Goal: Task Accomplishment & Management: Use online tool/utility

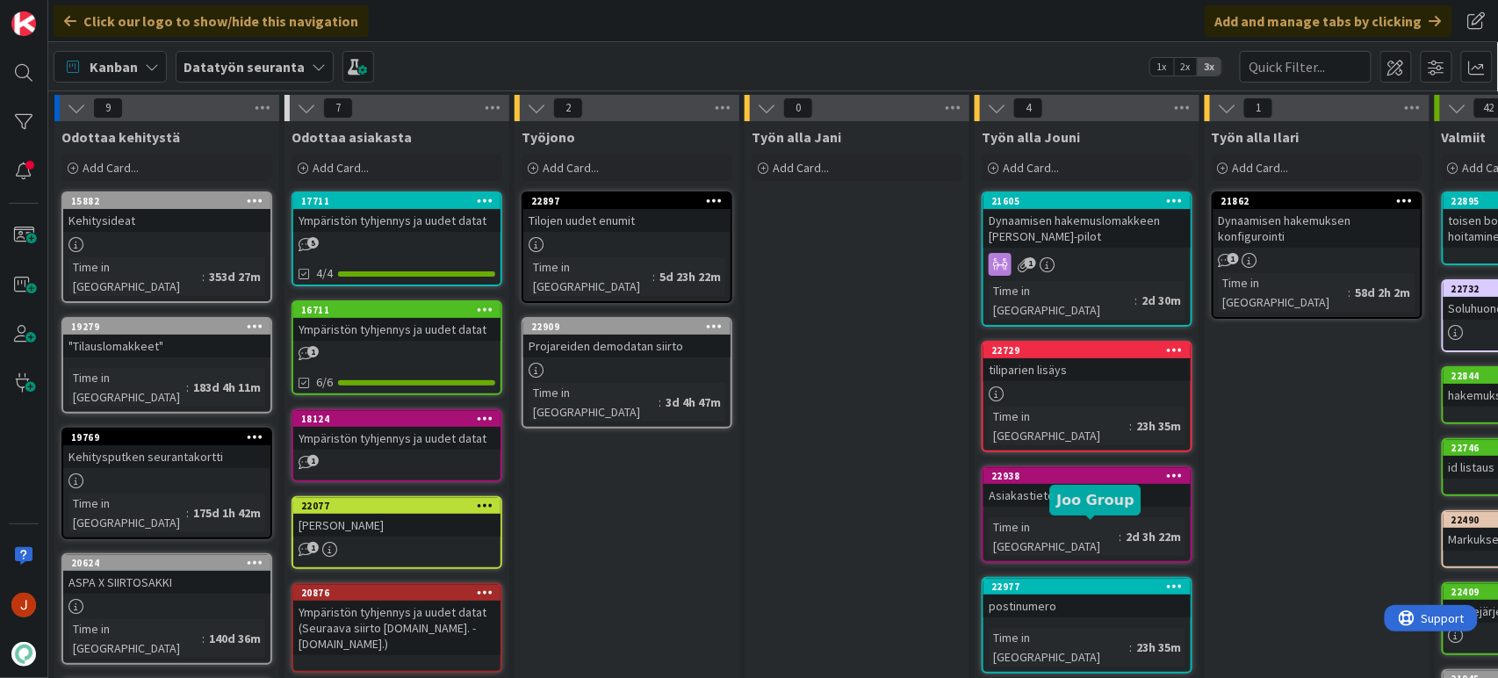
click at [1088, 580] on div "22977" at bounding box center [1090, 586] width 199 height 12
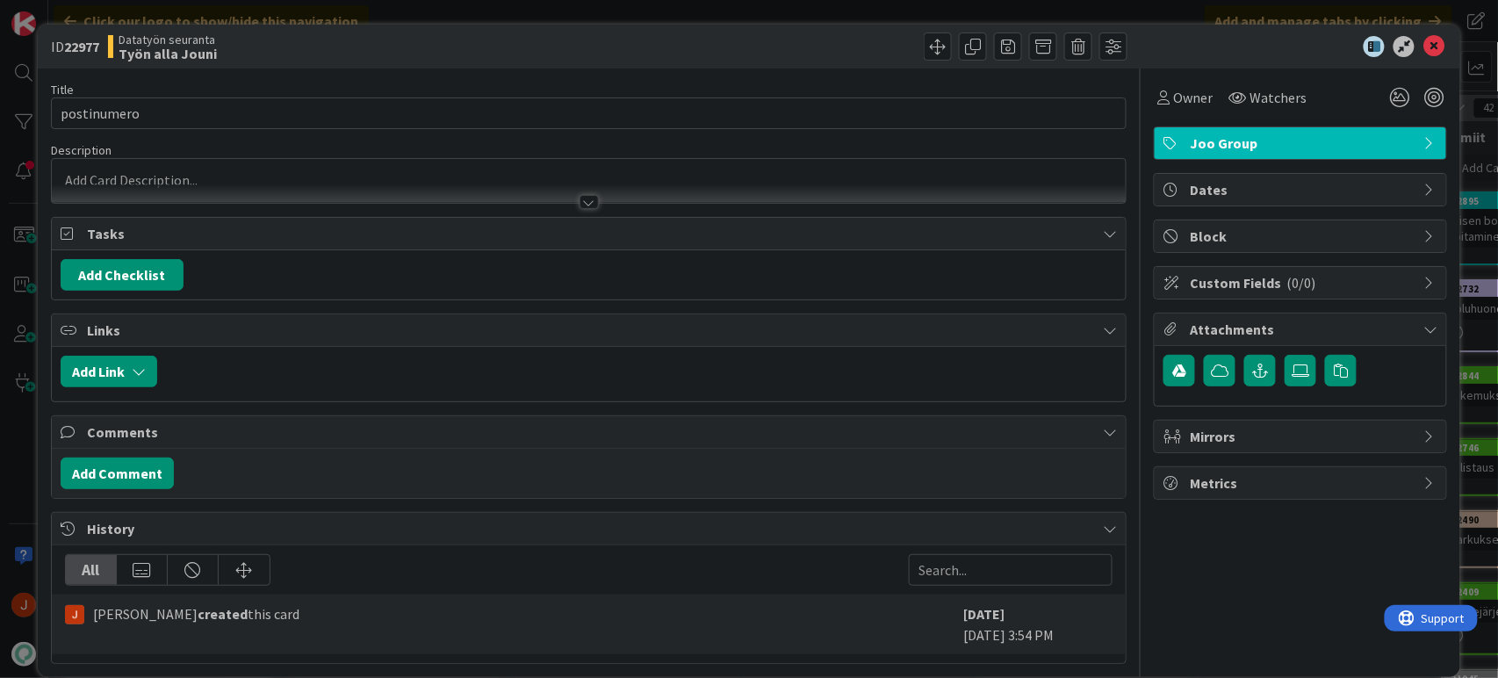
click at [1423, 45] on icon at bounding box center [1433, 46] width 21 height 21
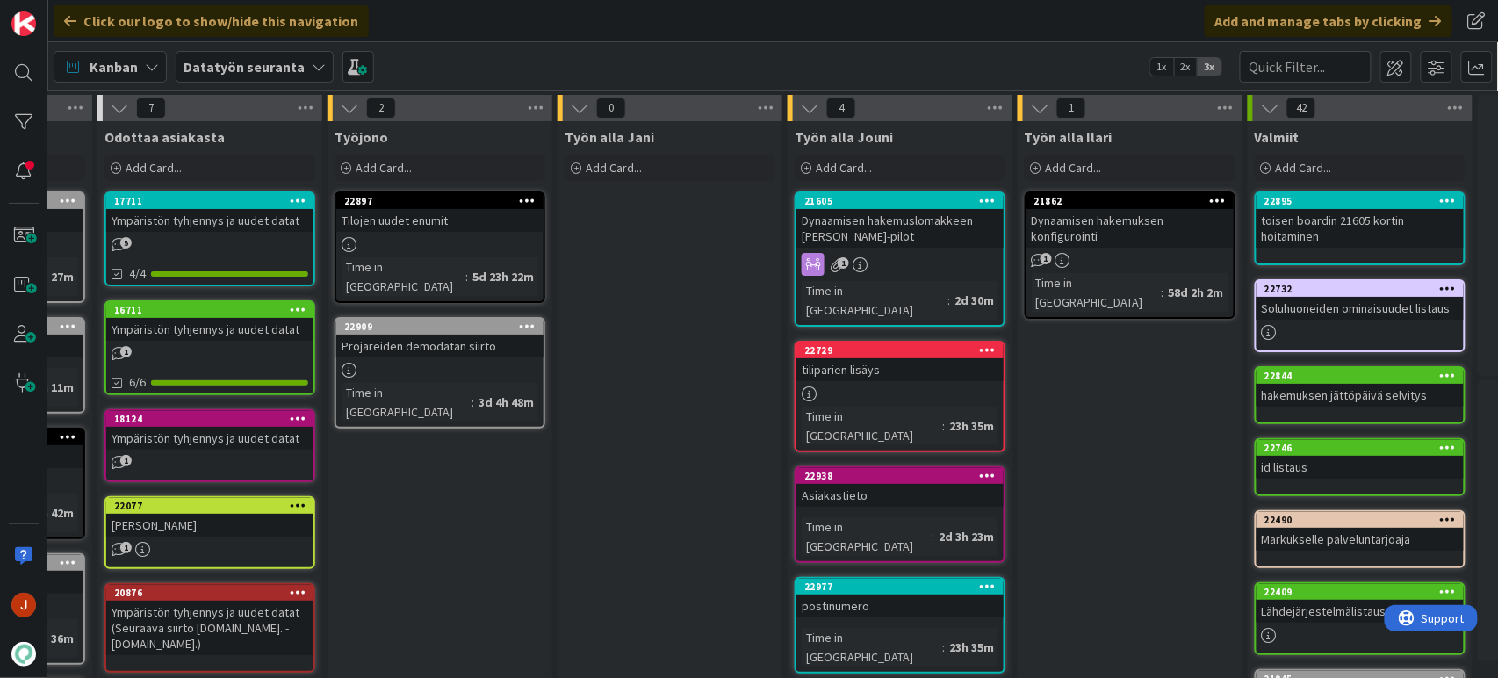
scroll to position [0, 184]
